Goal: Find specific page/section: Find specific page/section

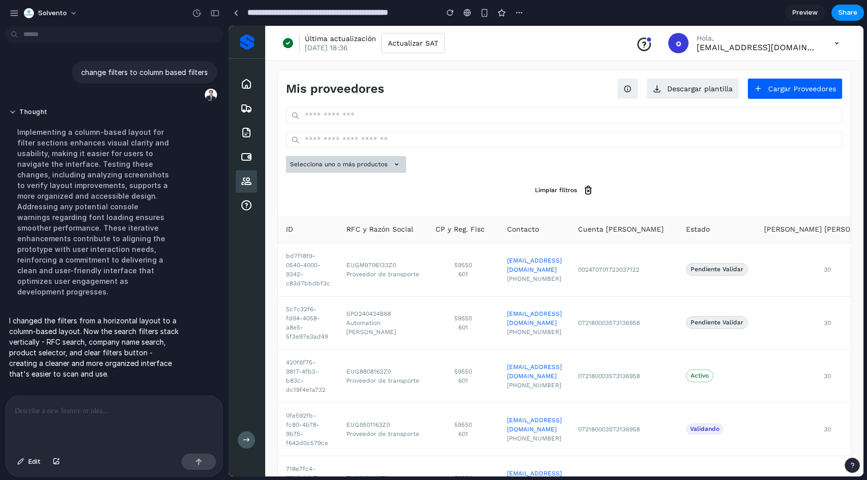
click at [383, 172] on button "Selecciona uno o más productos" at bounding box center [346, 164] width 120 height 17
click at [401, 171] on button "Selecciona uno o más productos" at bounding box center [346, 164] width 120 height 17
click at [391, 221] on th "RFC y Razón Social" at bounding box center [382, 229] width 89 height 27
click at [523, 151] on div "Selecciona uno o más productos Limpiar filtros" at bounding box center [564, 153] width 573 height 92
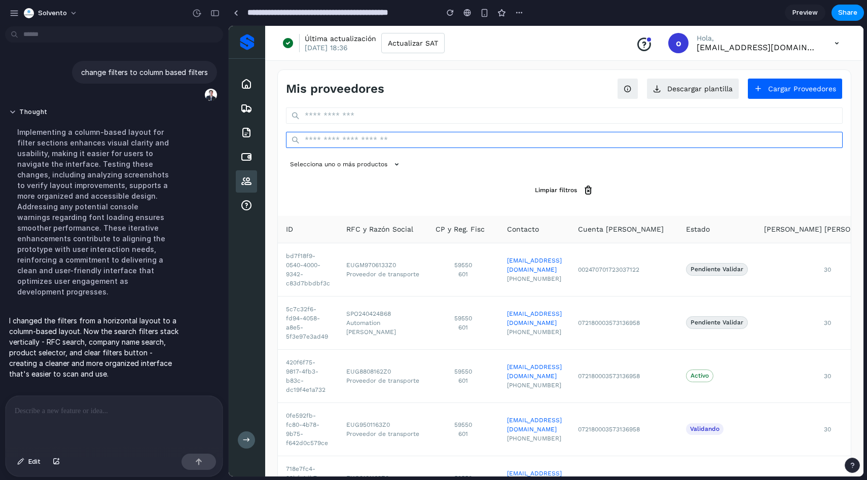
click at [521, 147] on input "text" at bounding box center [564, 140] width 557 height 16
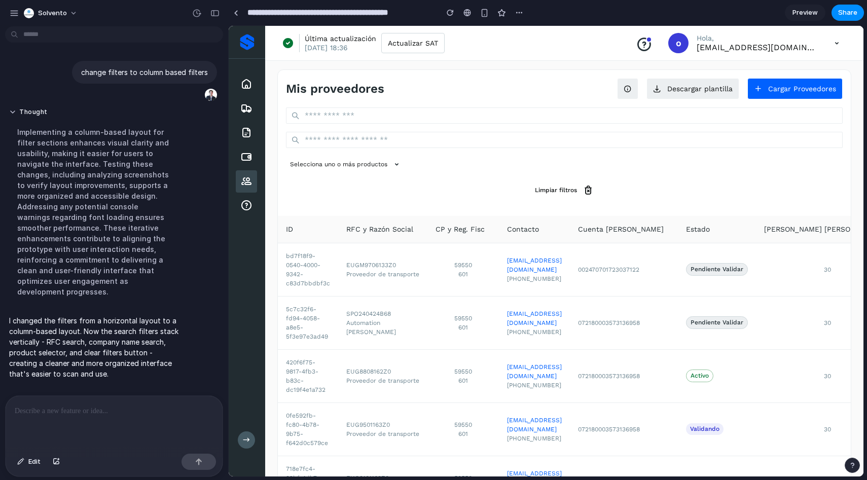
click at [503, 165] on div "Selecciona uno o más productos" at bounding box center [564, 164] width 557 height 17
click at [401, 170] on button "Selecciona uno o más productos" at bounding box center [346, 164] width 120 height 17
click at [389, 167] on button "Selecciona uno o más productos" at bounding box center [346, 164] width 120 height 17
click at [553, 195] on button "Limpiar filtros" at bounding box center [564, 190] width 557 height 19
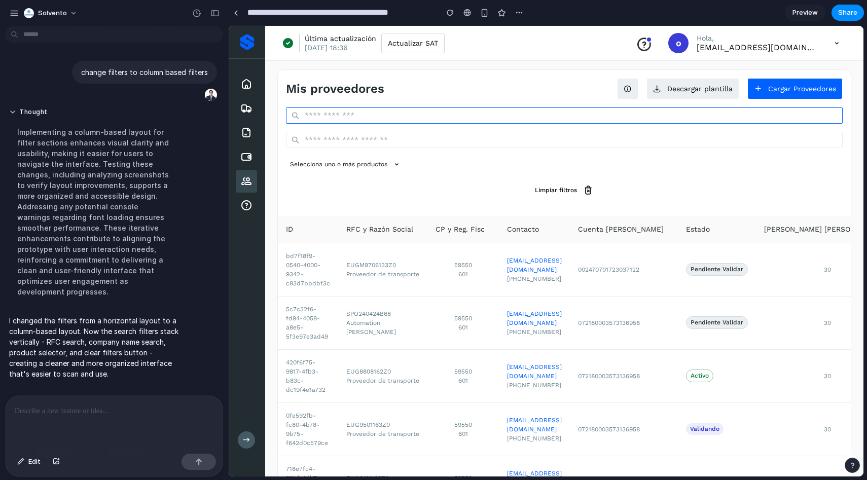
click at [428, 112] on input "text" at bounding box center [564, 115] width 557 height 16
type input "***"
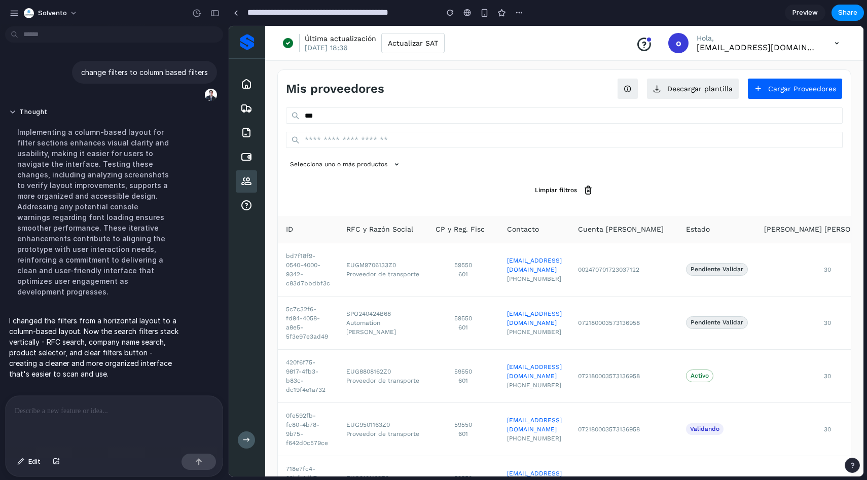
click at [380, 155] on div "*** Selecciona uno o más productos Limpiar filtros" at bounding box center [564, 153] width 573 height 92
click at [228, 163] on main "Chat Preview" at bounding box center [546, 251] width 636 height 452
click at [247, 153] on icon at bounding box center [246, 157] width 12 height 12
click at [247, 134] on icon at bounding box center [246, 133] width 12 height 12
click at [247, 87] on icon at bounding box center [246, 84] width 12 height 12
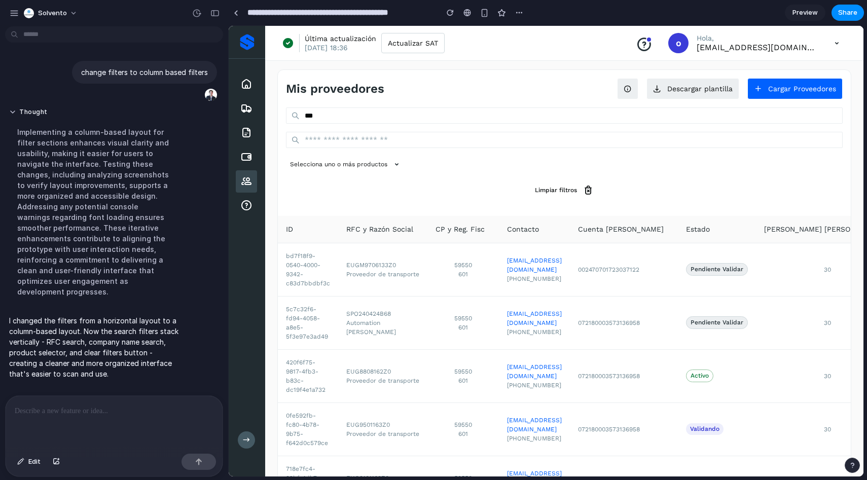
click at [248, 58] on div at bounding box center [247, 42] width 36 height 33
click at [248, 47] on div at bounding box center [247, 42] width 15 height 16
click at [829, 35] on icon at bounding box center [836, 43] width 21 height 21
click at [832, 45] on icon at bounding box center [836, 43] width 21 height 21
